Goal: Find specific page/section: Find specific page/section

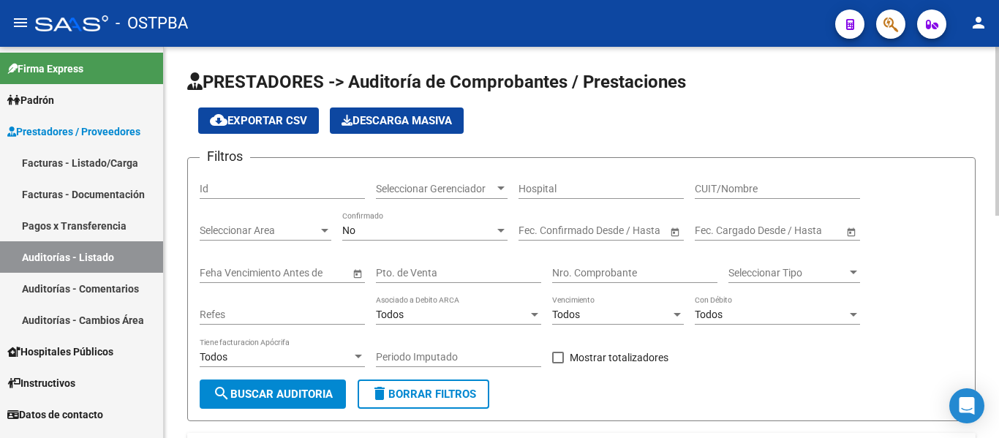
click at [474, 184] on span "Seleccionar Gerenciador" at bounding box center [435, 189] width 118 height 12
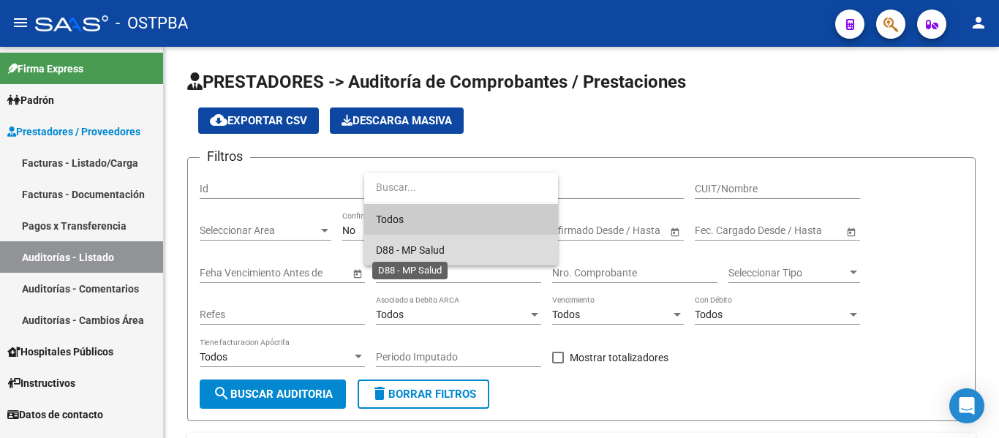
click at [425, 246] on span "D88 - MP Salud" at bounding box center [410, 250] width 69 height 12
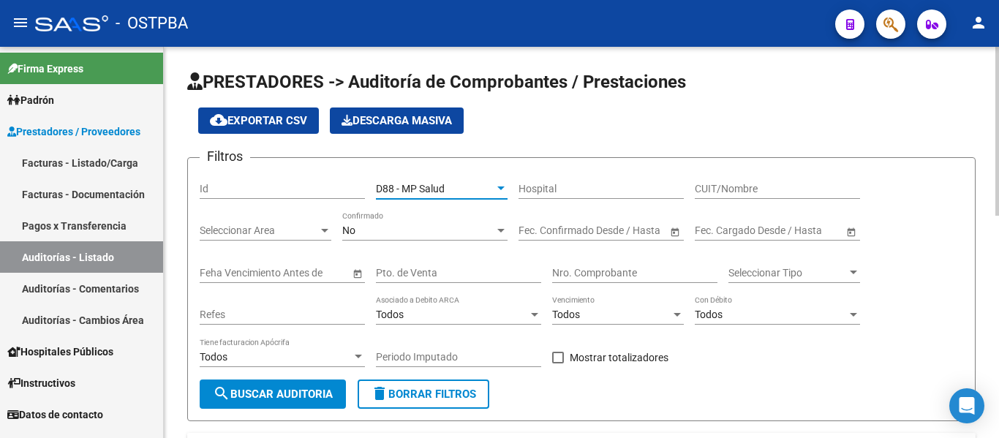
click at [411, 235] on div "No" at bounding box center [418, 230] width 152 height 12
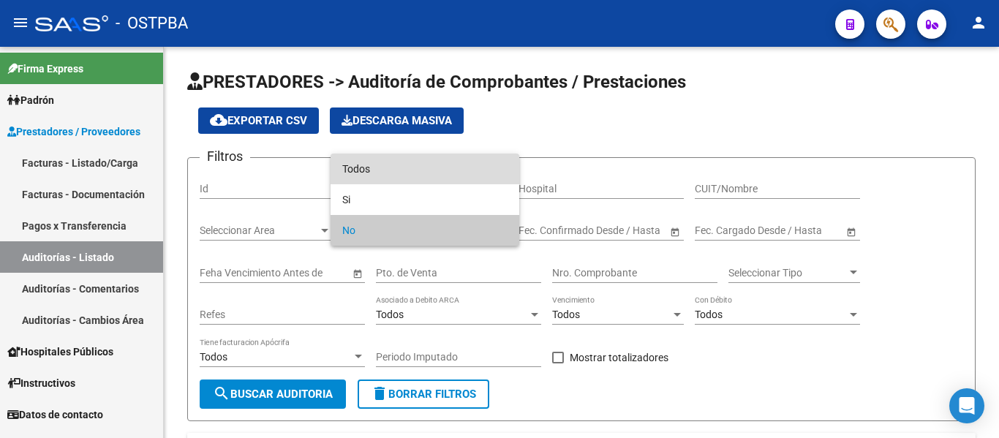
click at [380, 161] on span "Todos" at bounding box center [424, 169] width 165 height 31
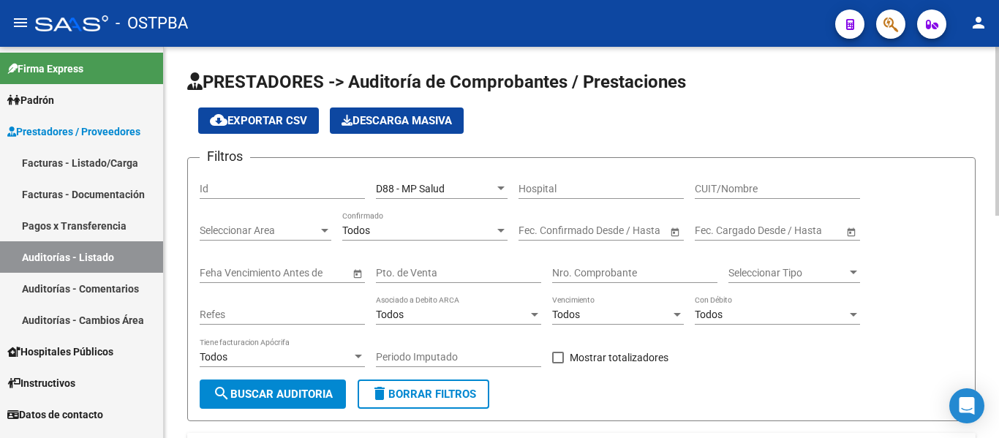
click at [566, 263] on div "Nro. Comprobante" at bounding box center [634, 268] width 165 height 29
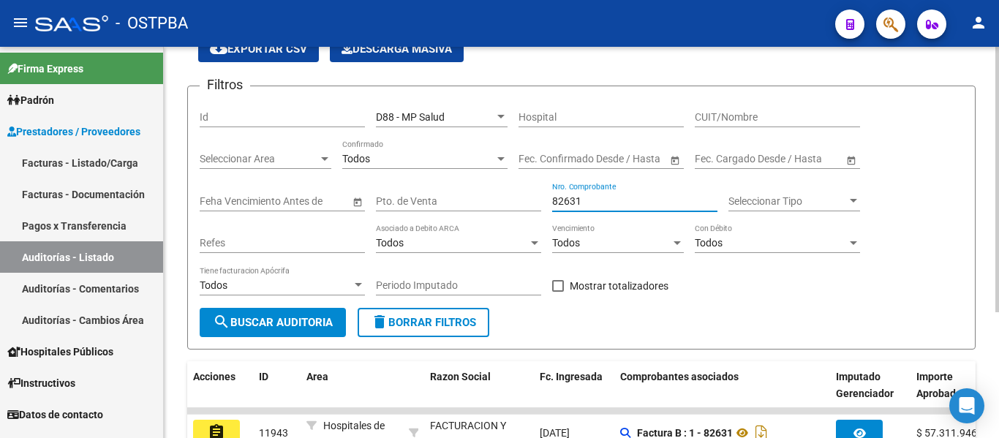
scroll to position [185, 0]
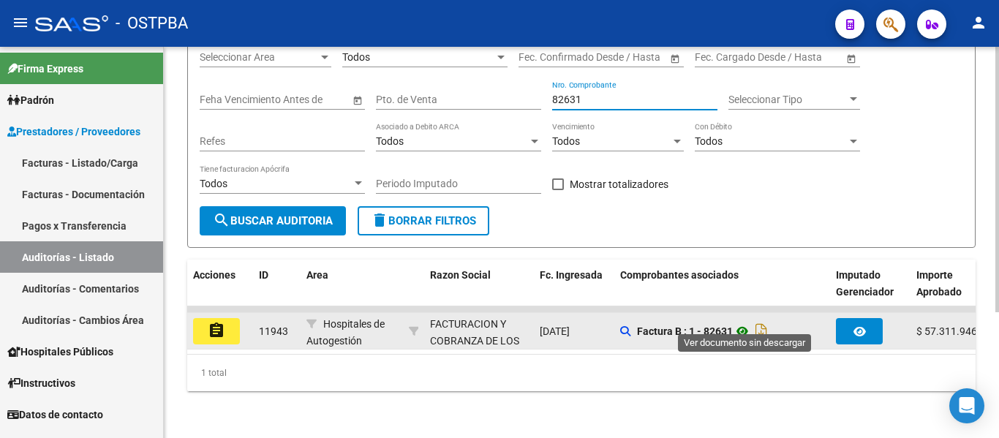
click at [747, 323] on icon at bounding box center [742, 331] width 19 height 18
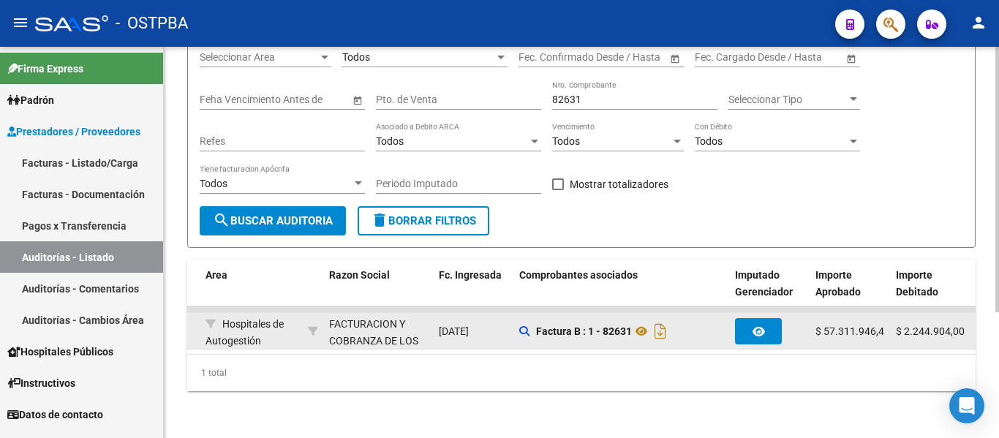
scroll to position [0, 117]
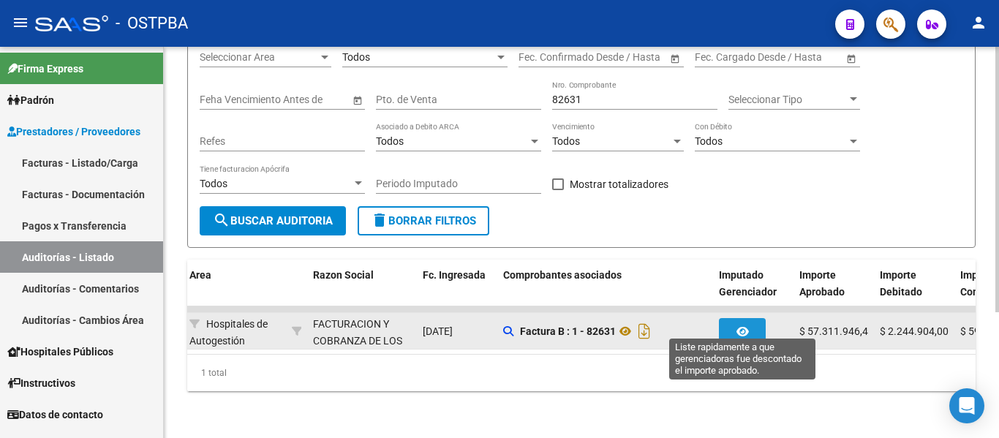
click at [744, 326] on icon "button" at bounding box center [742, 331] width 12 height 11
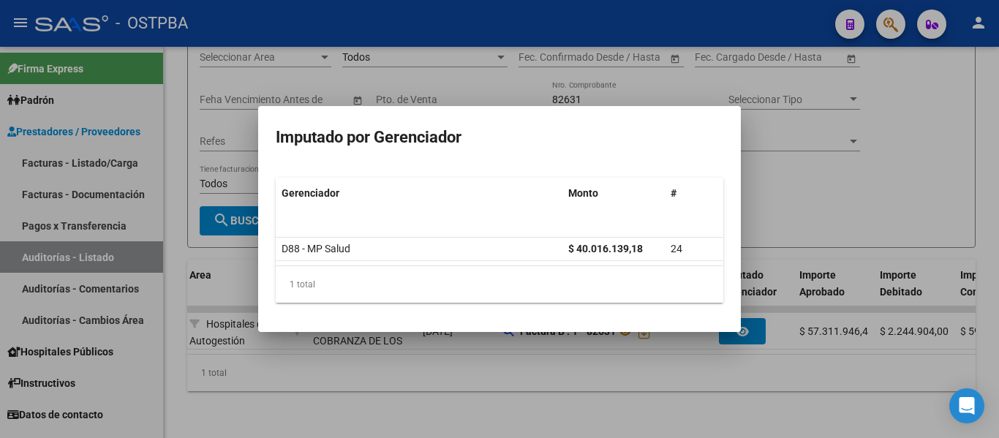
click at [770, 218] on div at bounding box center [499, 219] width 999 height 438
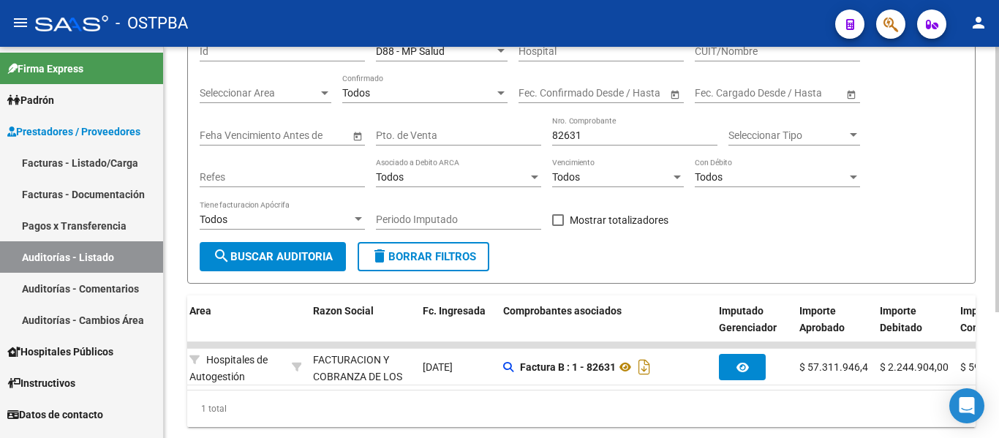
scroll to position [112, 0]
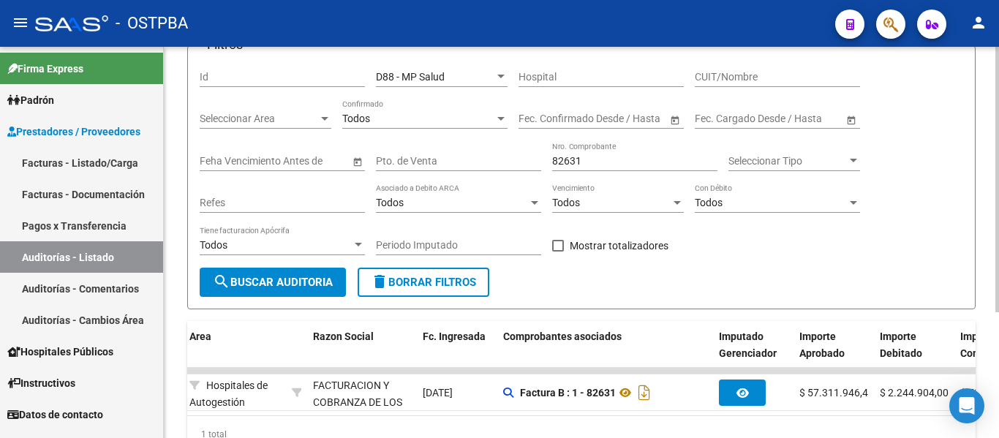
click at [603, 164] on input "82631" at bounding box center [634, 161] width 165 height 12
type input "8"
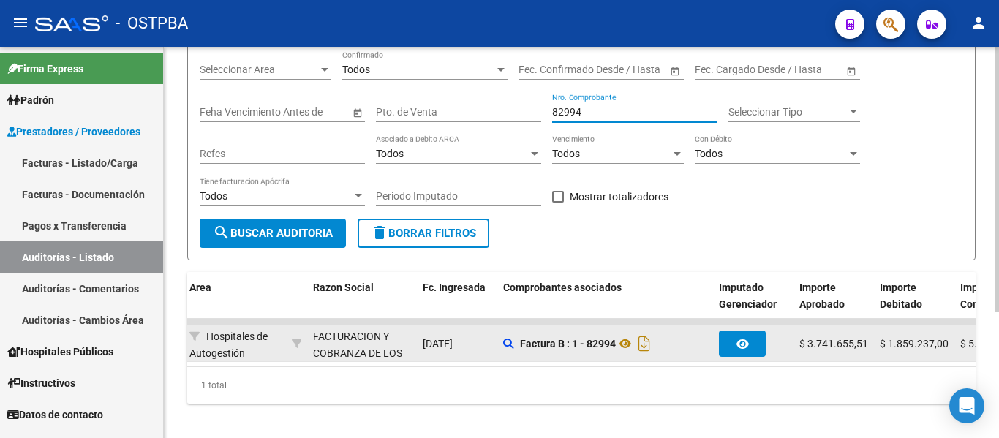
scroll to position [185, 0]
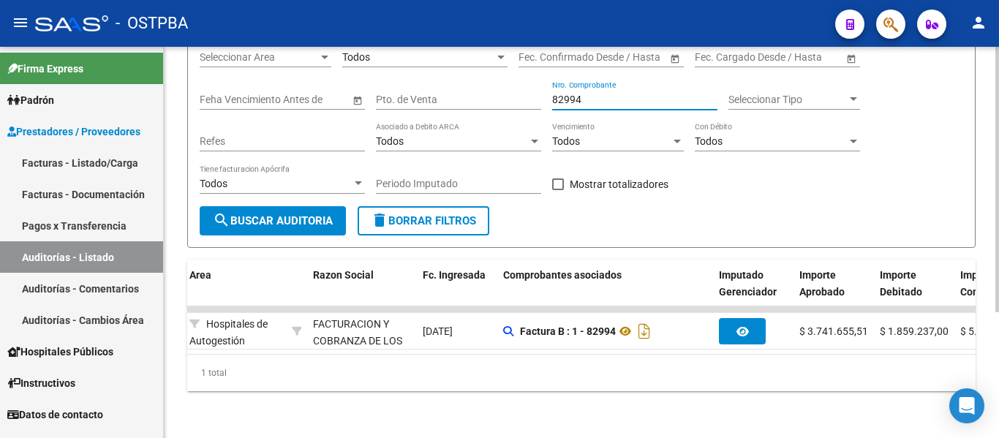
click at [596, 96] on div "82994 Nro. Comprobante" at bounding box center [634, 94] width 165 height 29
click at [597, 94] on input "82994" at bounding box center [634, 100] width 165 height 12
type input "8"
click at [594, 94] on input "83101" at bounding box center [634, 100] width 165 height 12
type input "8"
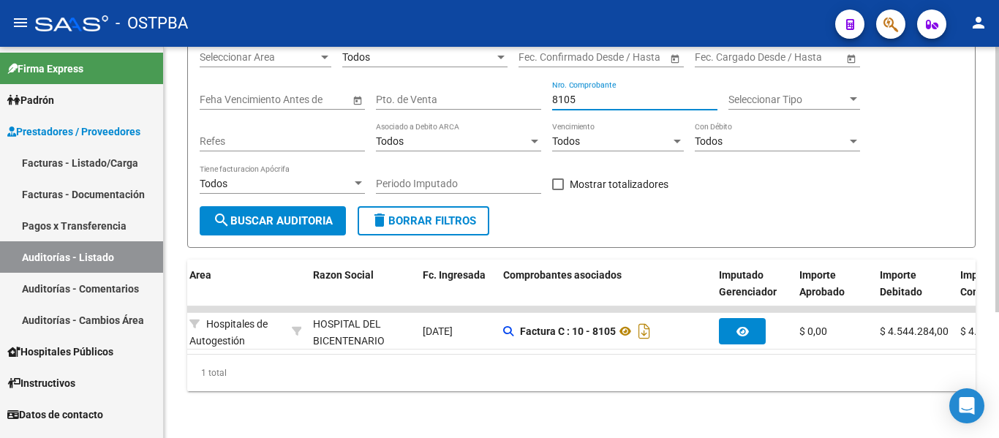
click at [581, 94] on input "8105" at bounding box center [634, 100] width 165 height 12
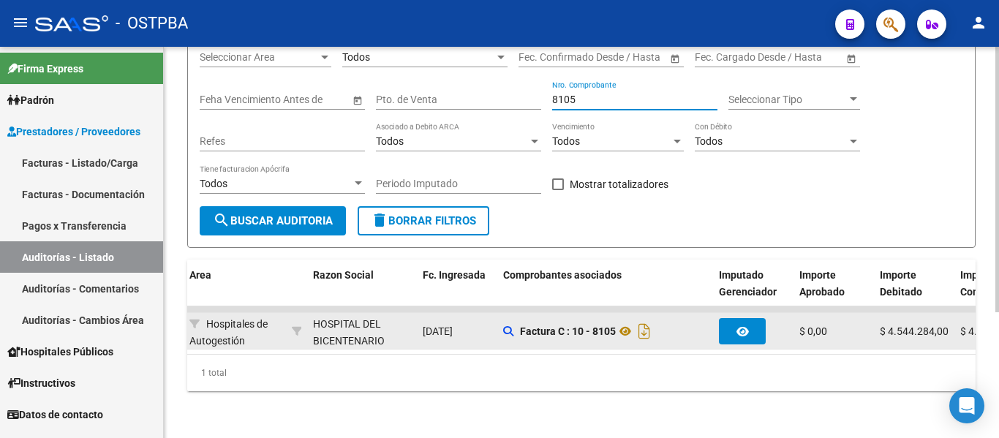
click at [739, 326] on icon "button" at bounding box center [742, 331] width 12 height 11
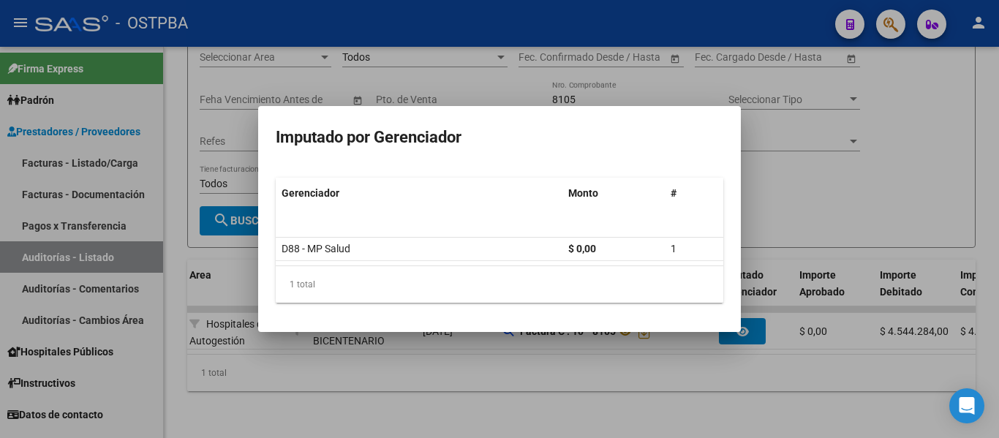
click at [785, 197] on div at bounding box center [499, 219] width 999 height 438
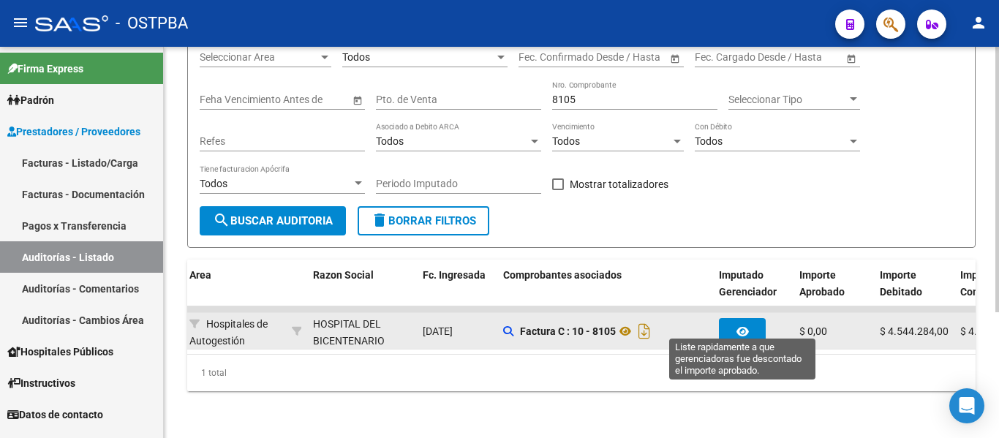
click at [737, 326] on icon "button" at bounding box center [742, 331] width 12 height 11
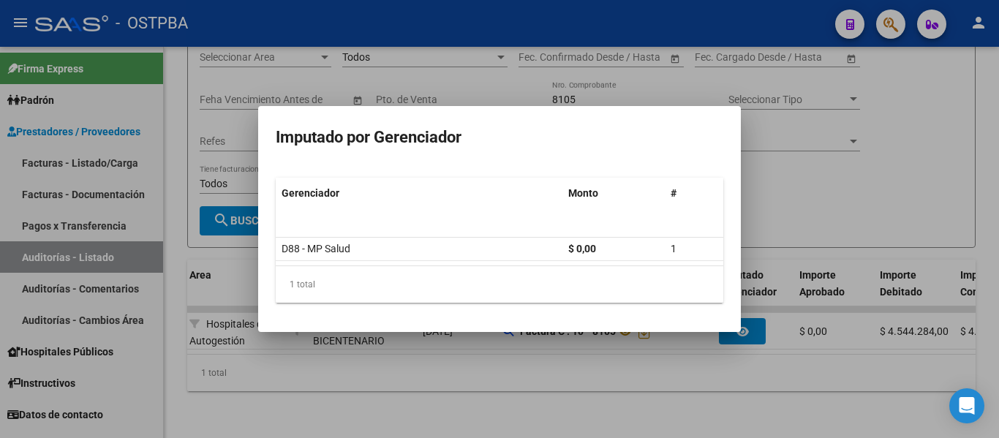
click at [761, 199] on div at bounding box center [499, 219] width 999 height 438
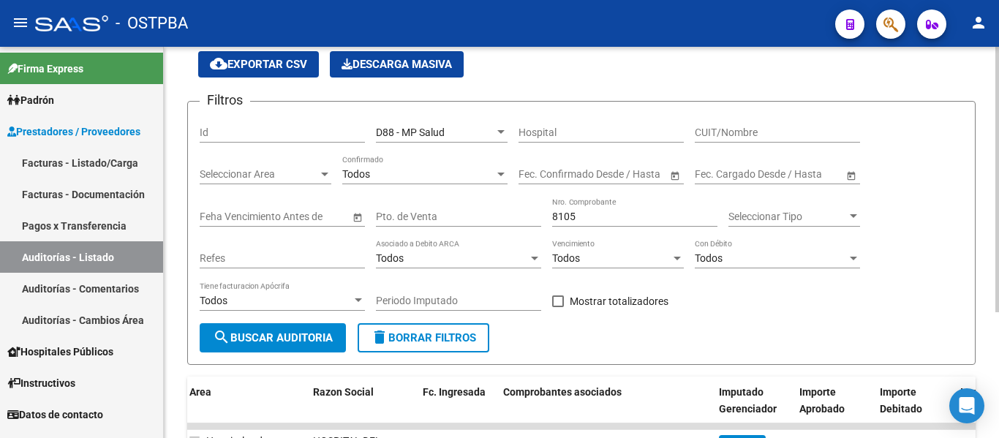
scroll to position [39, 0]
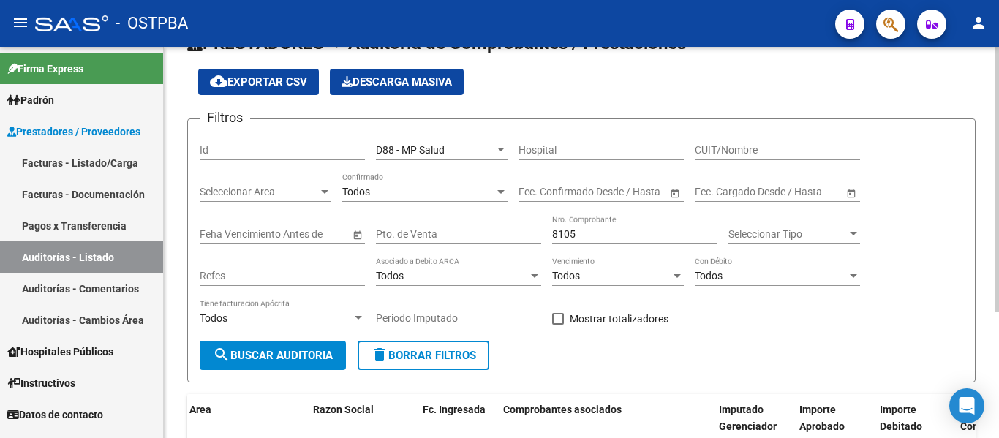
click at [589, 234] on input "8105" at bounding box center [634, 234] width 165 height 12
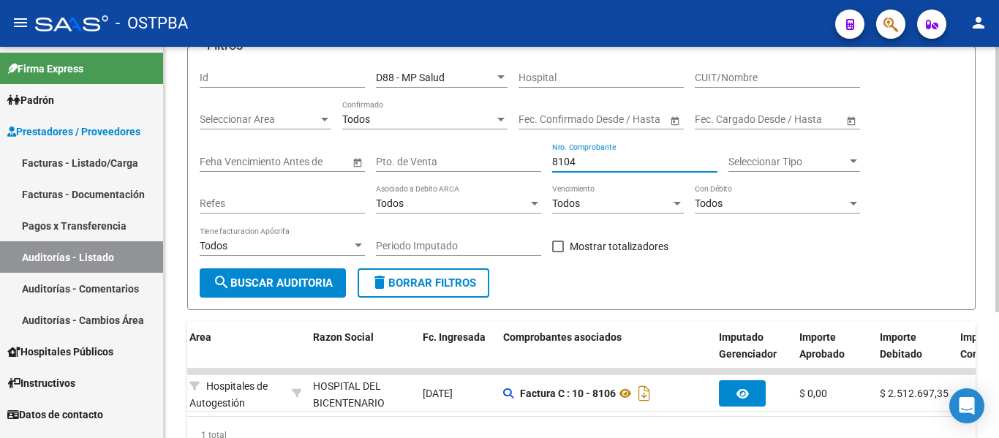
scroll to position [185, 0]
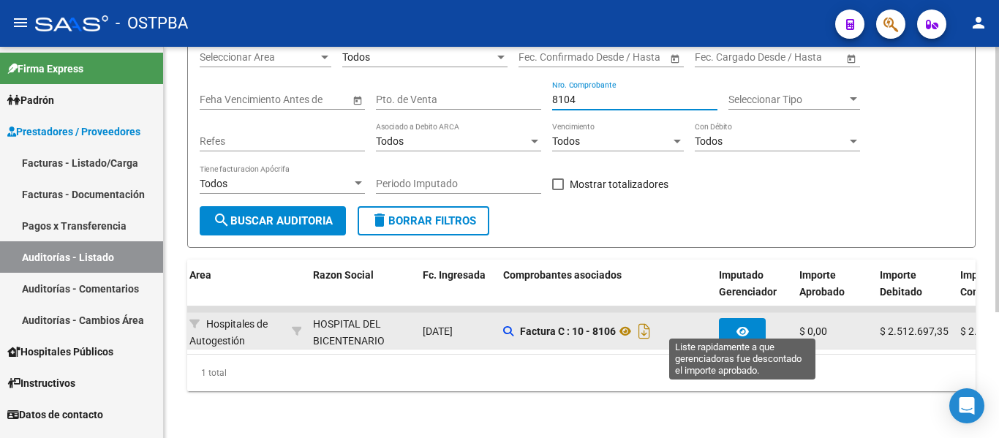
click at [755, 319] on button "button" at bounding box center [742, 331] width 47 height 26
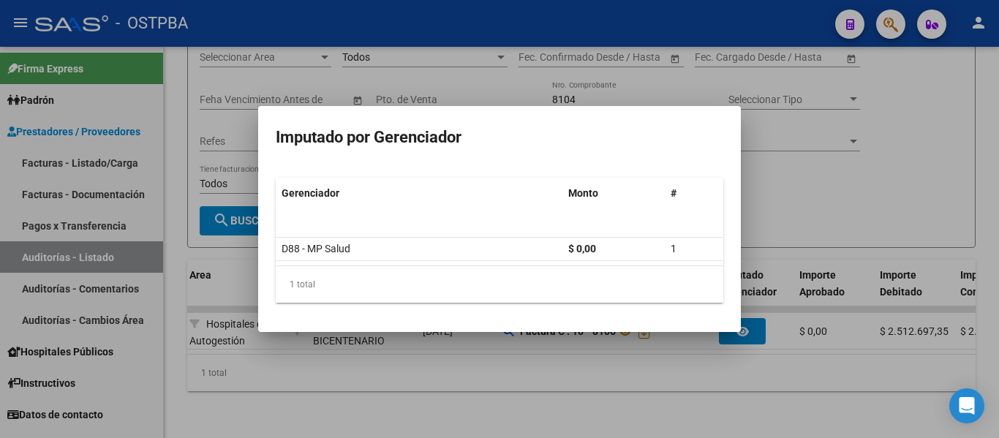
click at [793, 180] on div at bounding box center [499, 219] width 999 height 438
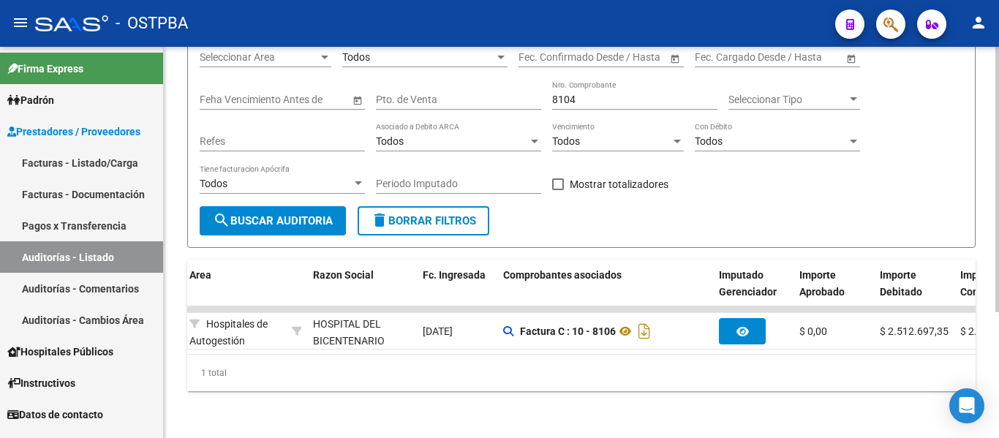
click at [598, 80] on div "8104 Nro. Comprobante" at bounding box center [634, 94] width 165 height 29
click at [596, 94] on input "8104" at bounding box center [634, 100] width 165 height 12
type input "8"
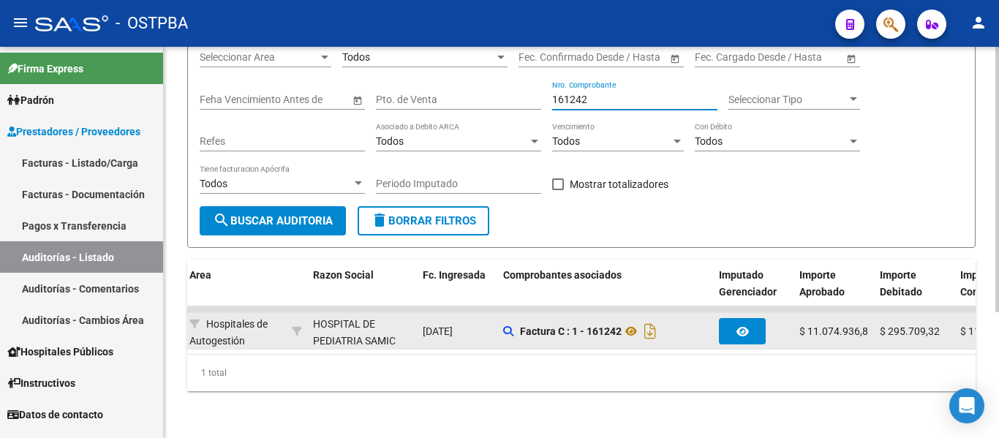
type input "161242"
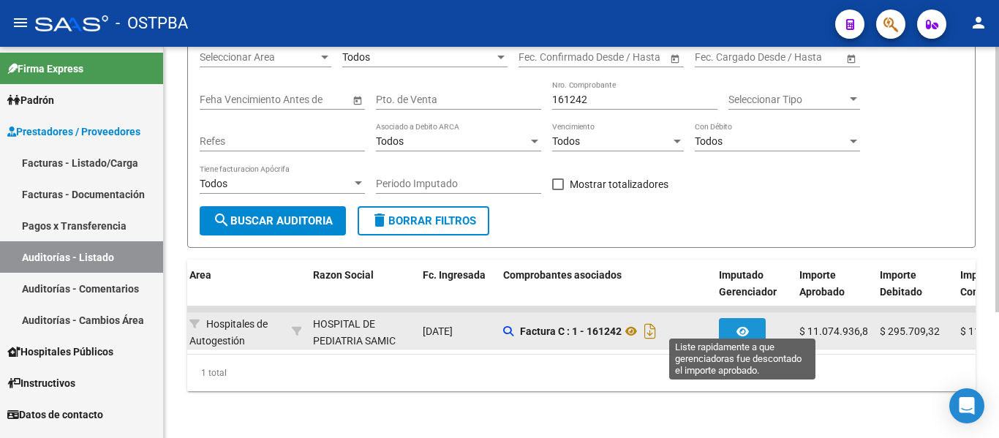
click at [747, 318] on button "button" at bounding box center [742, 331] width 47 height 26
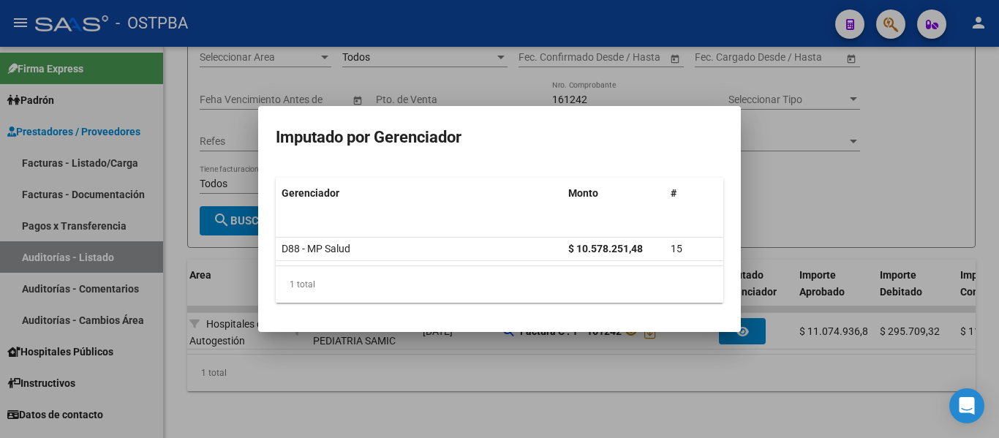
click at [634, 388] on div at bounding box center [499, 219] width 999 height 438
